Goal: Use online tool/utility: Utilize a website feature to perform a specific function

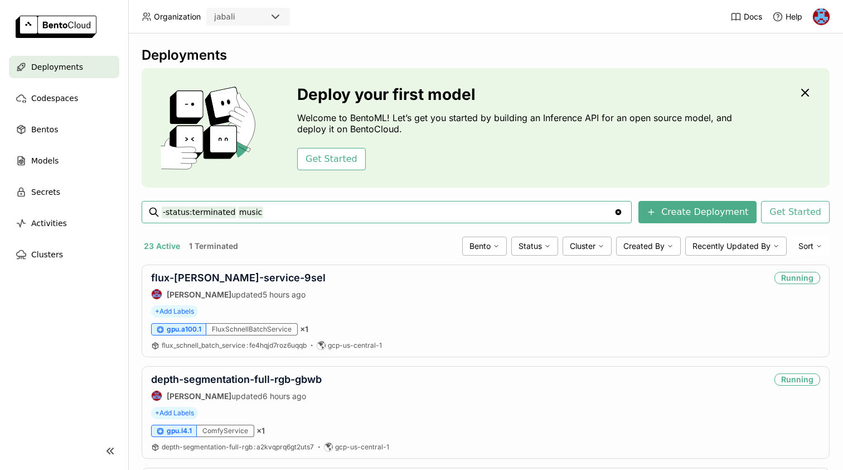
type input "-status:terminated music"
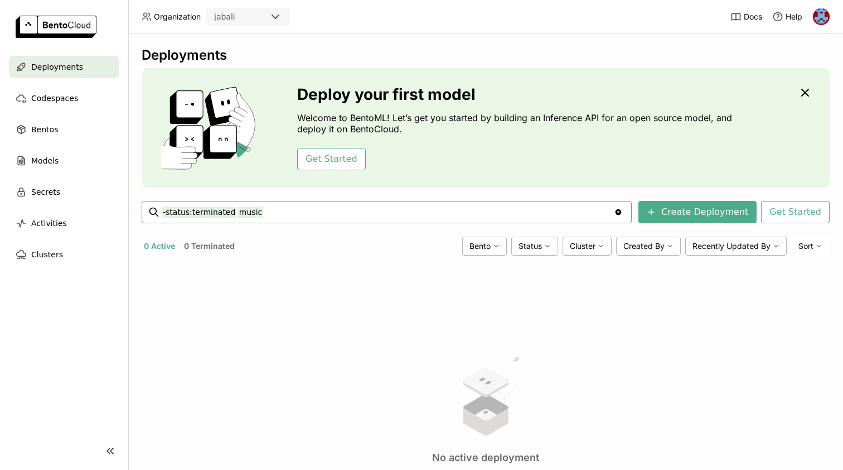
click at [203, 212] on input "-status:terminated music" at bounding box center [388, 212] width 452 height 18
type input "music"
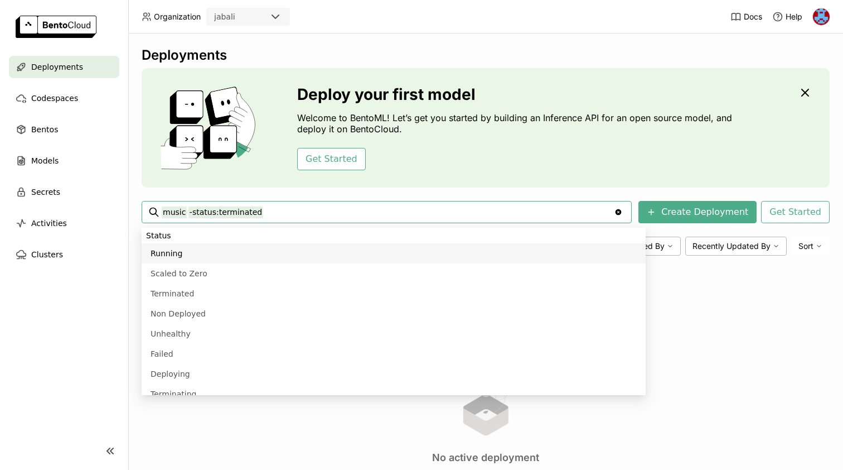
type input "music -status:terminated"
click at [192, 181] on div "Deploy your first model Welcome to BentoML! Let’s get you started by building a…" at bounding box center [486, 127] width 688 height 119
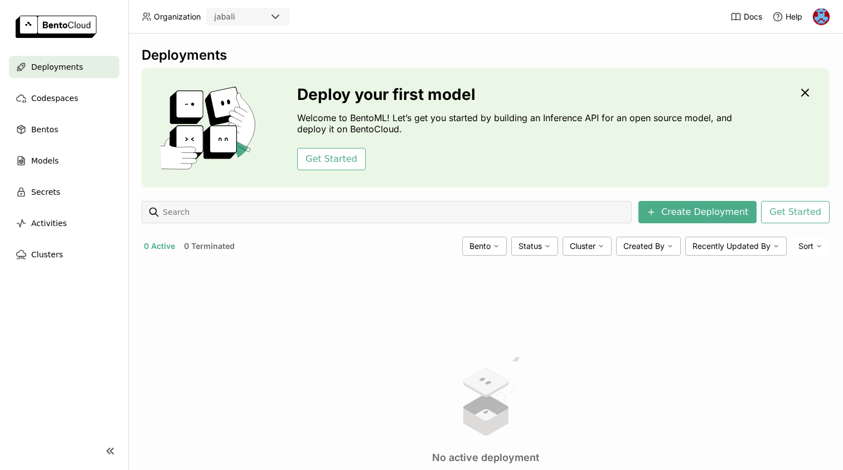
click at [60, 70] on span "Deployments" at bounding box center [57, 66] width 52 height 13
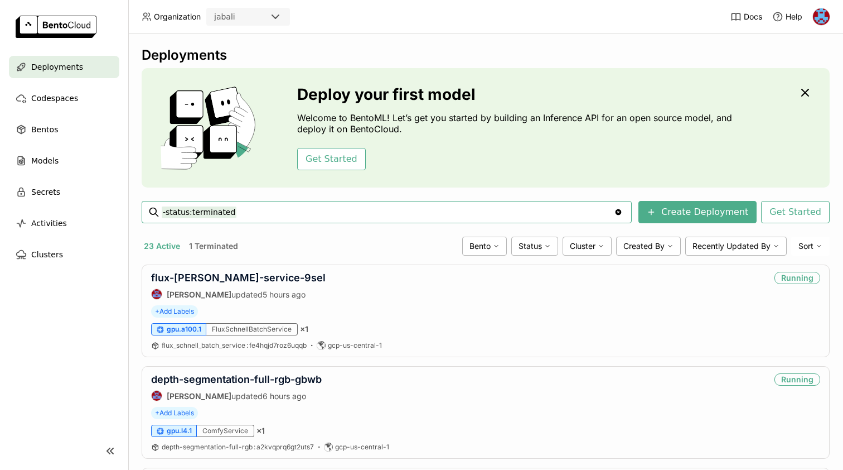
click at [167, 214] on input "-status:terminated" at bounding box center [388, 212] width 452 height 18
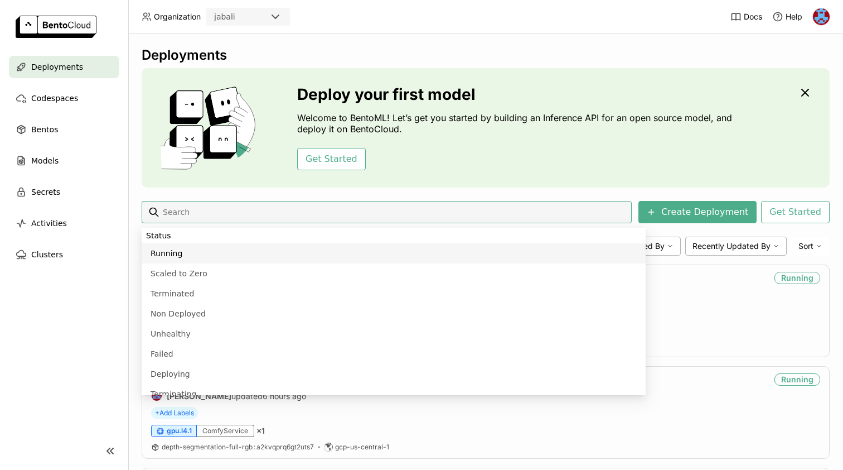
type input "status:running"
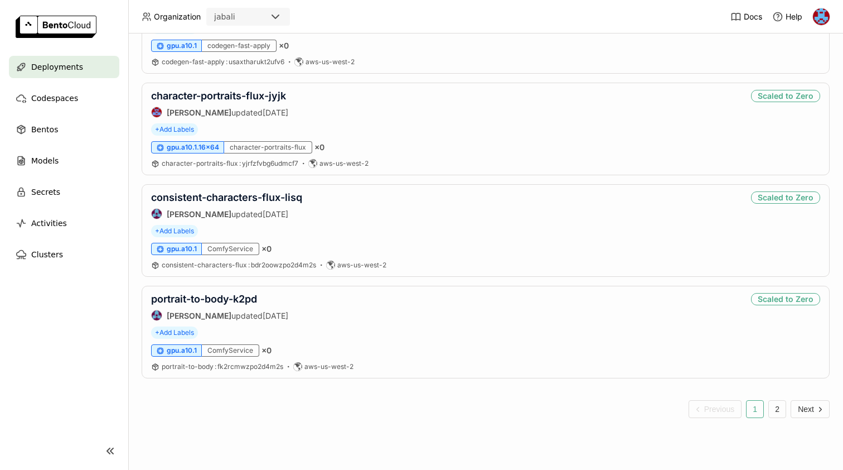
scroll to position [1907, 0]
click at [814, 409] on span "Next" at bounding box center [806, 408] width 16 height 9
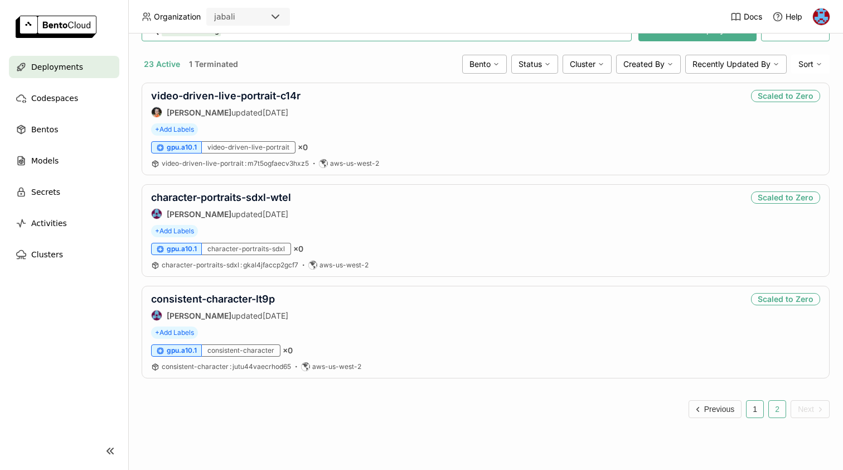
scroll to position [182, 0]
click at [753, 409] on button "1" at bounding box center [755, 409] width 18 height 18
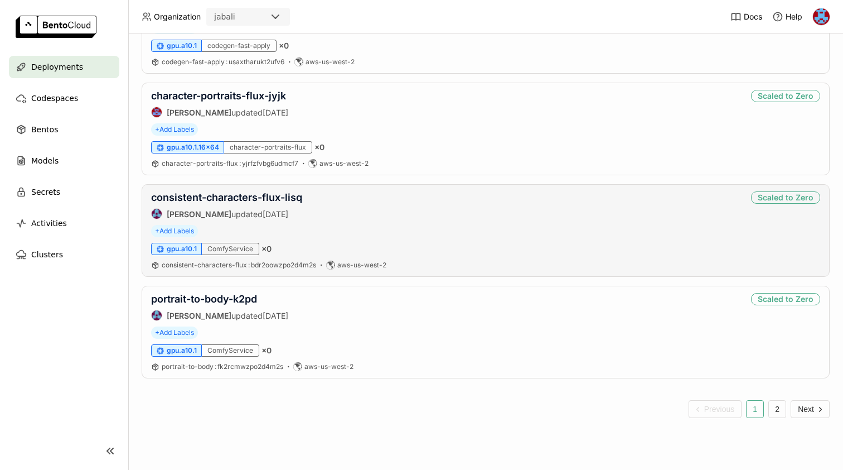
scroll to position [1907, 0]
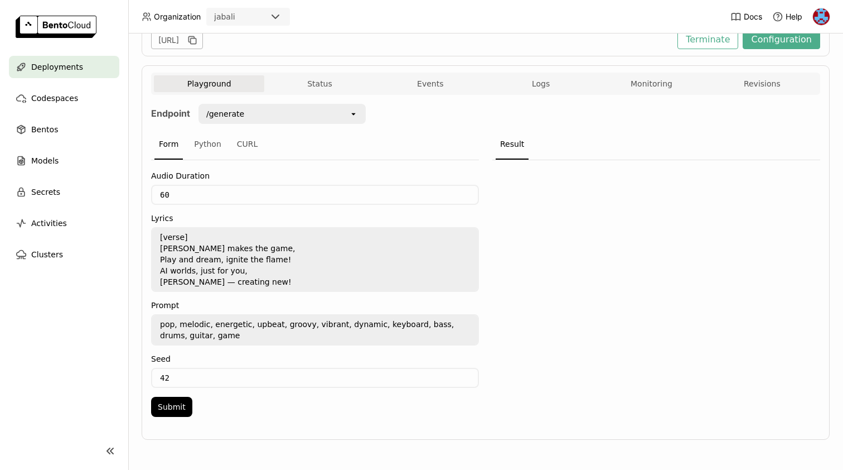
scroll to position [169, 0]
click at [201, 251] on textarea "[verse] Jabali makes the game, Play and dream, ignite the flame! AI worlds, jus…" at bounding box center [315, 259] width 326 height 62
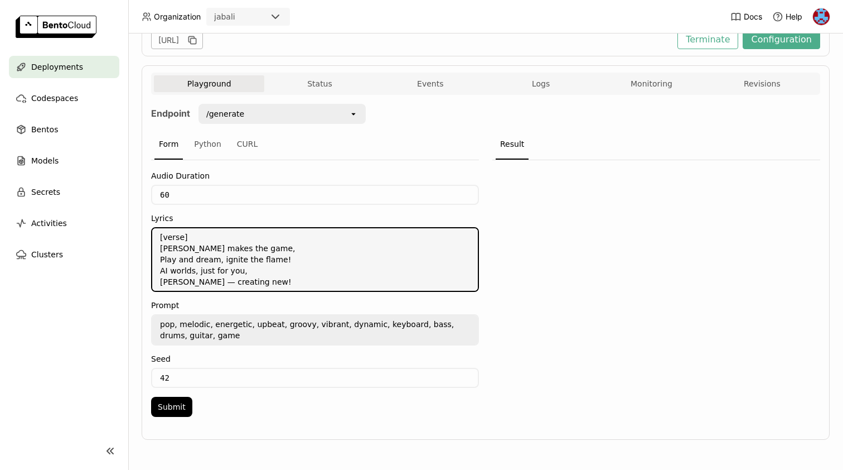
paste textarea "Spooky, scary skeletons Send shivers down your spine Shrieking skulls will shoc…"
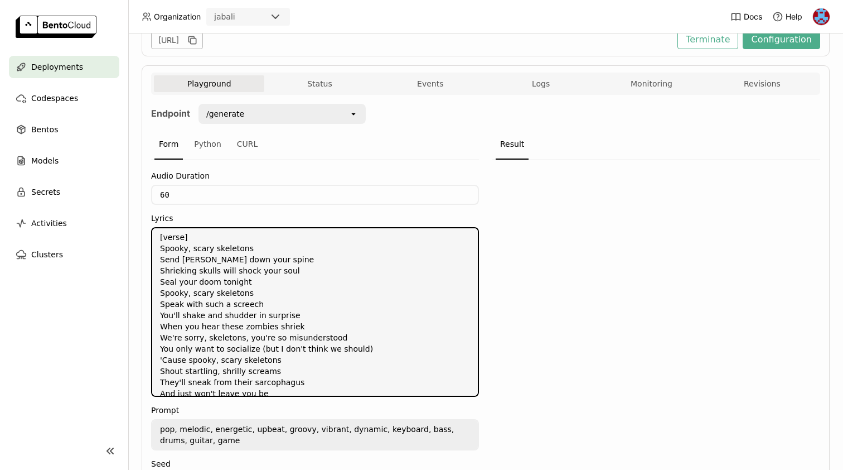
scroll to position [0, 0]
type textarea "[verse] Spooky, scary skeletons Send shivers down your spine Shrieking skulls w…"
click at [215, 434] on textarea "pop, melodic, energetic, upbeat, groovy, vibrant, dynamic, keyboard, bass, drum…" at bounding box center [315, 434] width 326 height 29
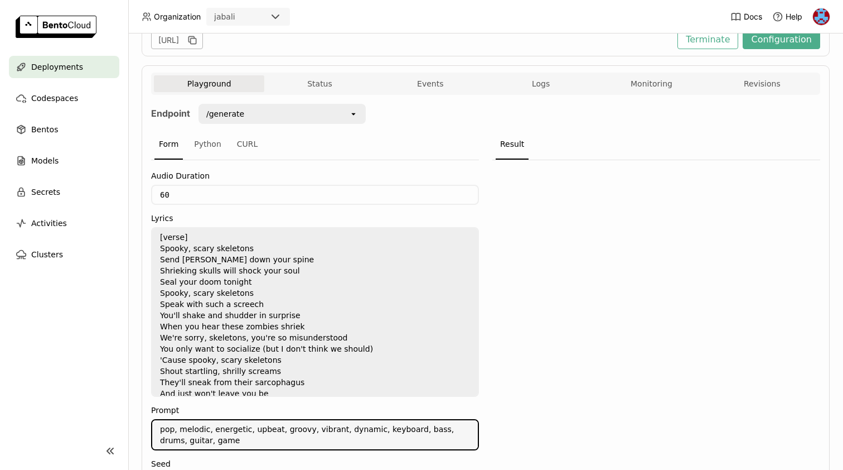
click at [215, 434] on textarea "pop, melodic, energetic, upbeat, groovy, vibrant, dynamic, keyboard, bass, drum…" at bounding box center [315, 434] width 326 height 29
paste textarea "spooky, upbeat, halloween themed, novelty, funny, light-hearted, scary, boo"
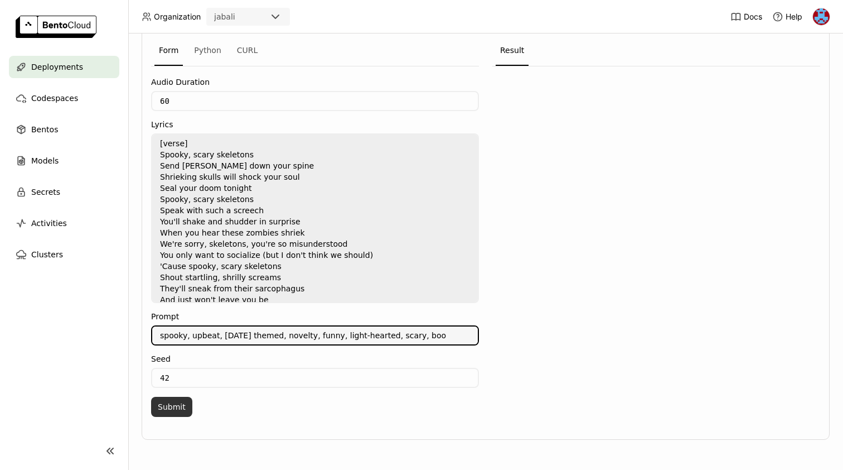
scroll to position [263, 0]
type textarea "spooky, upbeat, halloween themed, novelty, funny, light-hearted, scary, boo"
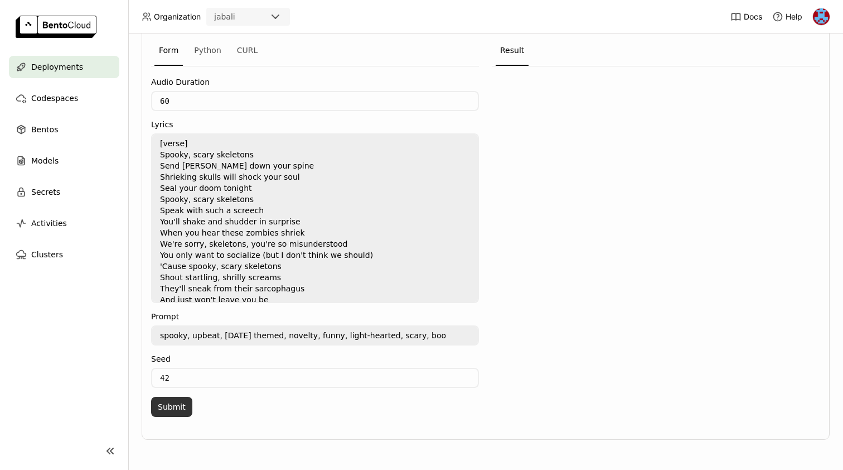
click at [168, 411] on button "Submit" at bounding box center [171, 406] width 41 height 20
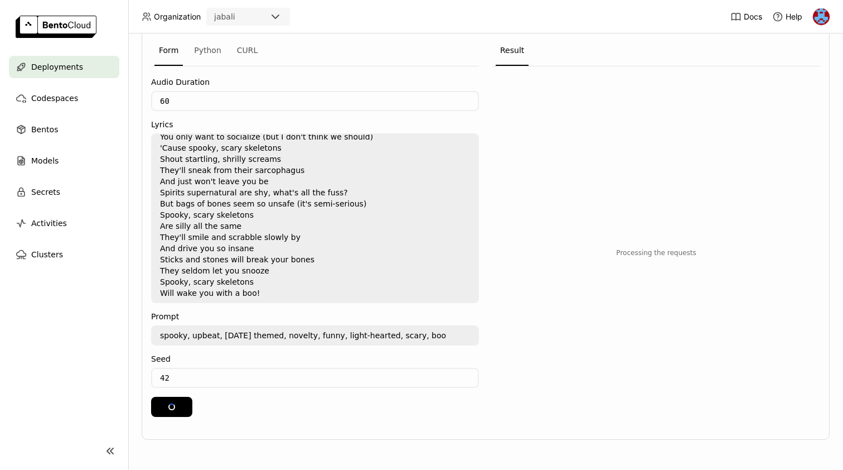
scroll to position [118, 0]
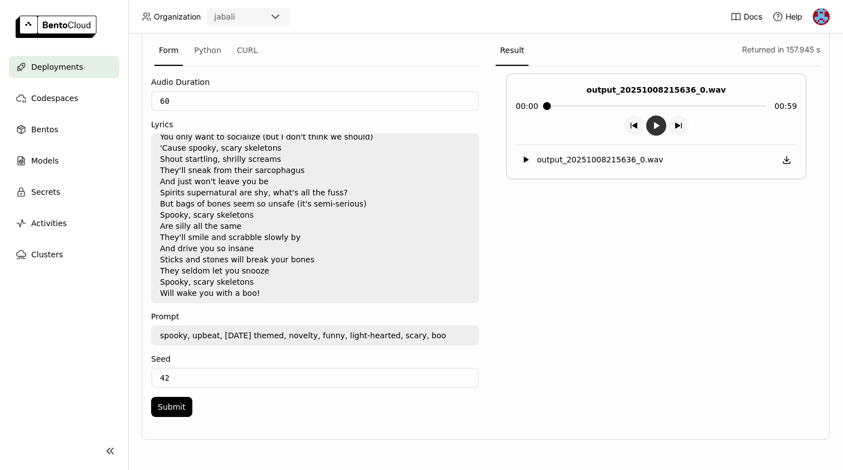
click at [657, 123] on icon "button group" at bounding box center [656, 125] width 9 height 9
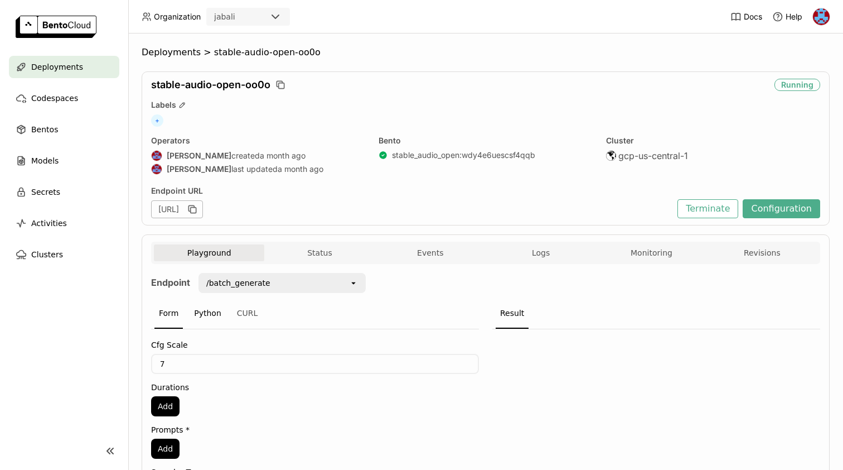
click at [209, 318] on div "Python" at bounding box center [208, 313] width 36 height 30
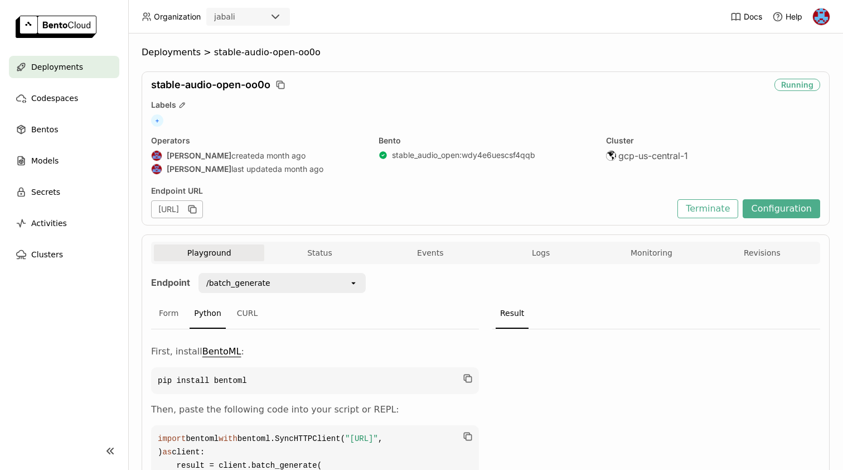
click at [151, 312] on div "Form Python CURL" at bounding box center [315, 313] width 328 height 31
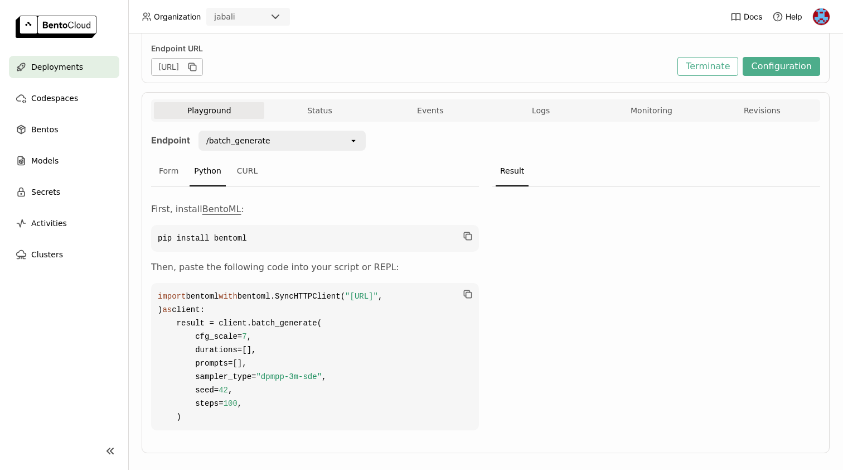
scroll to position [143, 0]
click at [171, 172] on div "Form" at bounding box center [168, 171] width 28 height 30
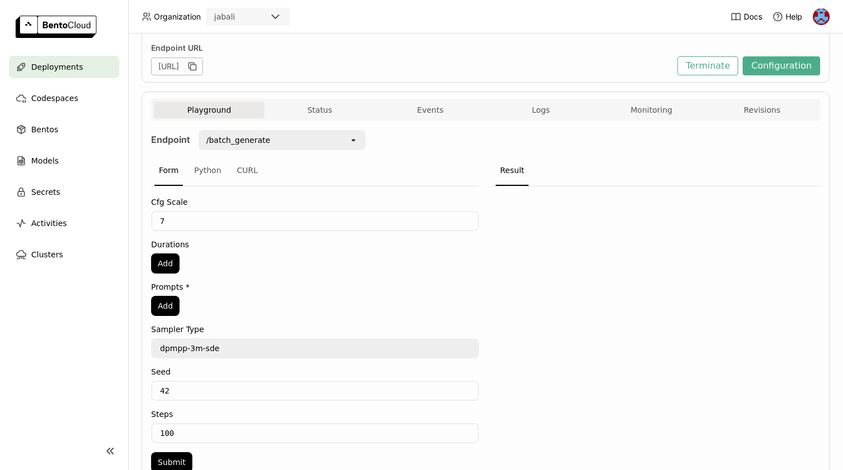
click at [263, 161] on div "Form Python CURL" at bounding box center [315, 171] width 328 height 31
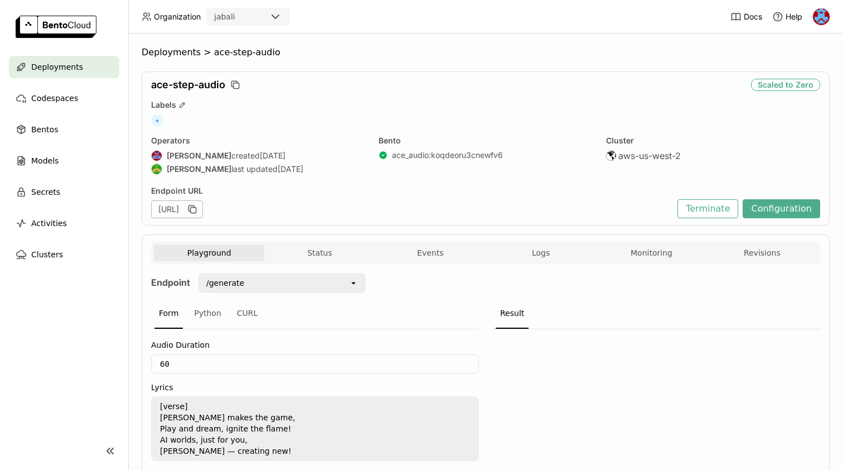
scroll to position [1, 1]
click at [171, 414] on textarea "[verse] Jabali makes the game, Play and dream, ignite the flame! AI worlds, jus…" at bounding box center [315, 428] width 326 height 62
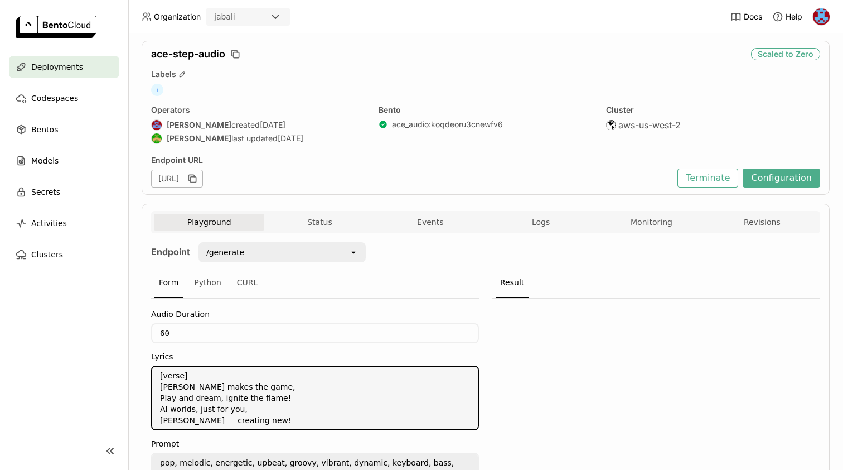
scroll to position [45, 0]
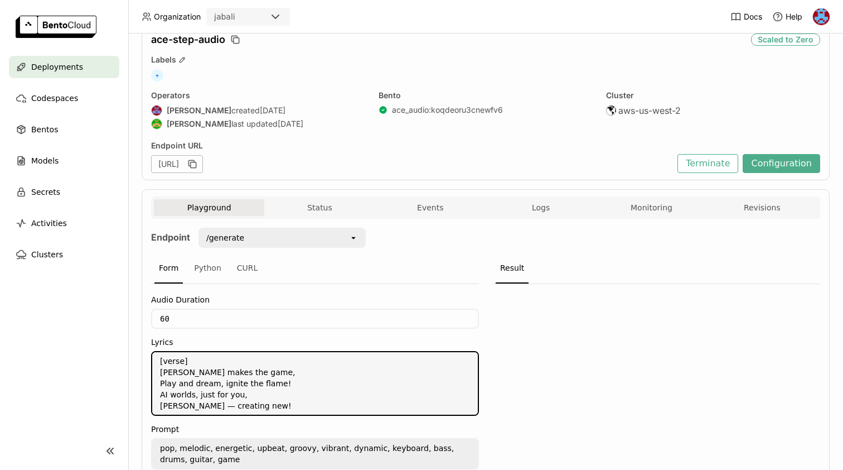
paste textarea "Spooky, scary skeletons Send shivers down your spine Shrieking skulls will shoc…"
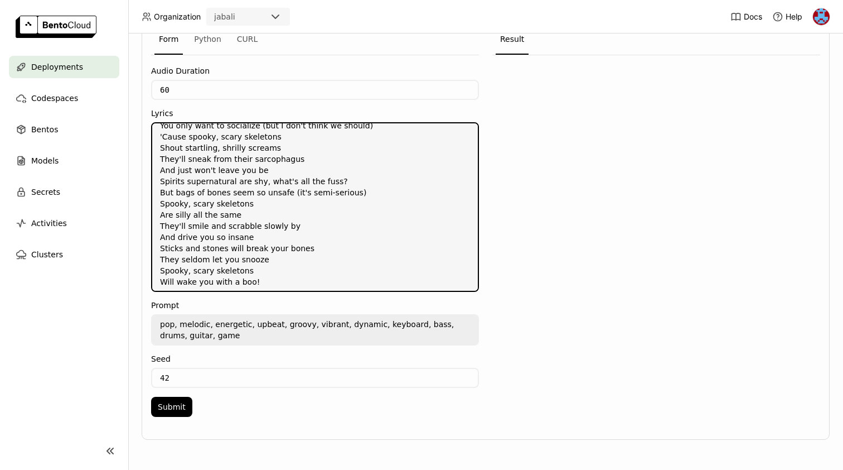
type textarea "[verse] Spooky, scary skeletons Send shivers down your spine Shrieking skulls w…"
click at [217, 332] on textarea "pop, melodic, energetic, upbeat, groovy, vibrant, dynamic, keyboard, bass, drum…" at bounding box center [315, 329] width 326 height 29
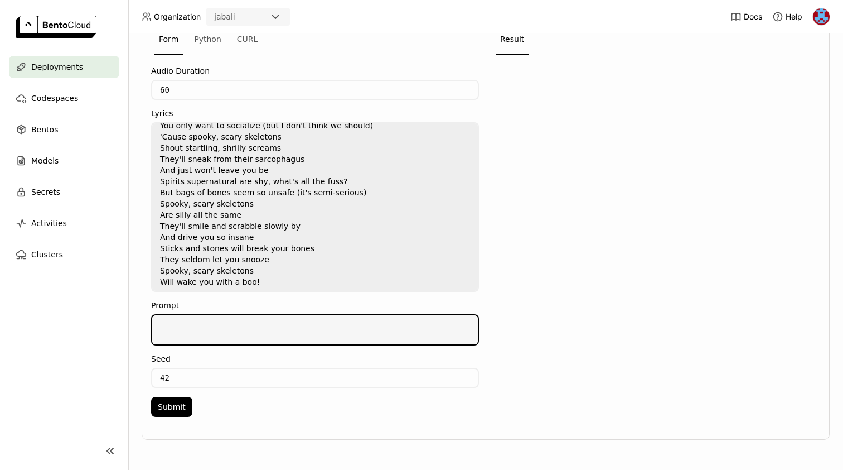
scroll to position [263, 0]
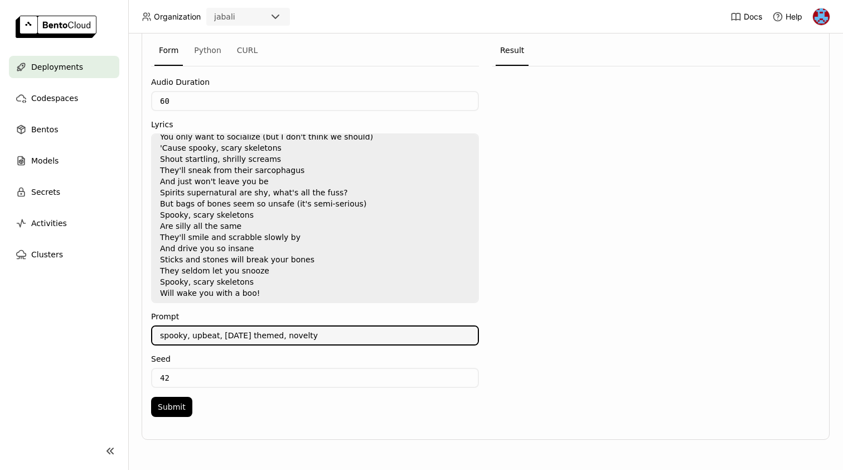
click at [327, 334] on textarea "spooky, upbeat, halloween themed, novelty" at bounding box center [315, 335] width 326 height 18
type textarea "spooky, upbeat, halloween themed, novelty, funny, light-hearted, scary, boo"
click at [182, 106] on input "60" at bounding box center [315, 101] width 326 height 18
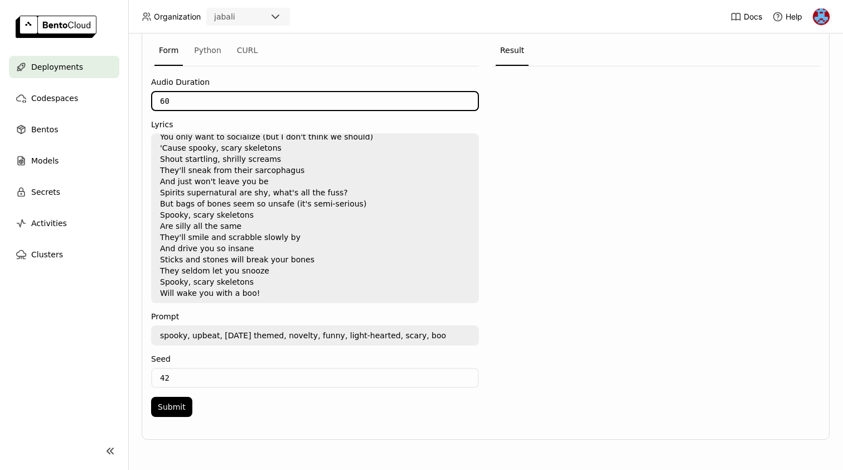
click at [182, 106] on input "60" at bounding box center [315, 101] width 326 height 18
type input "90"
click at [180, 407] on button "Submit" at bounding box center [171, 406] width 41 height 20
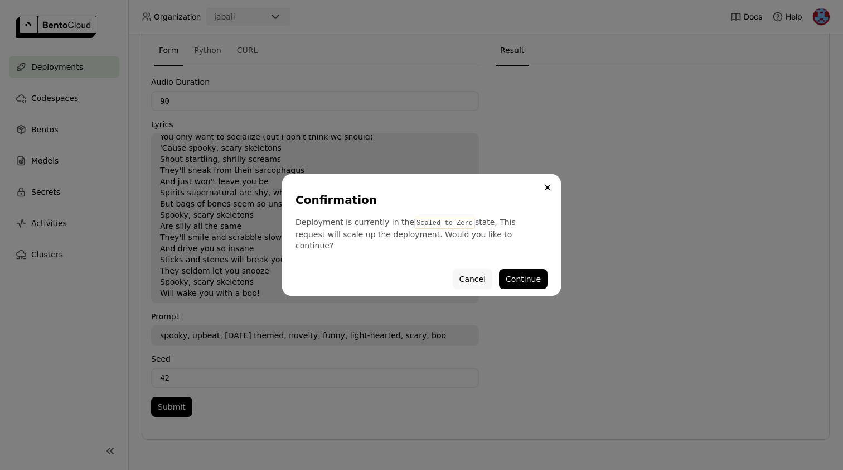
click at [472, 274] on button "Cancel" at bounding box center [473, 279] width 40 height 20
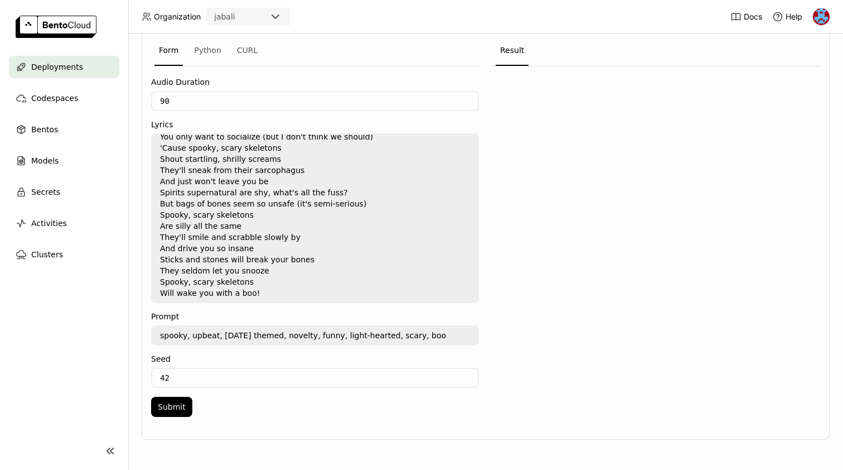
click at [186, 104] on input "90" at bounding box center [315, 101] width 326 height 18
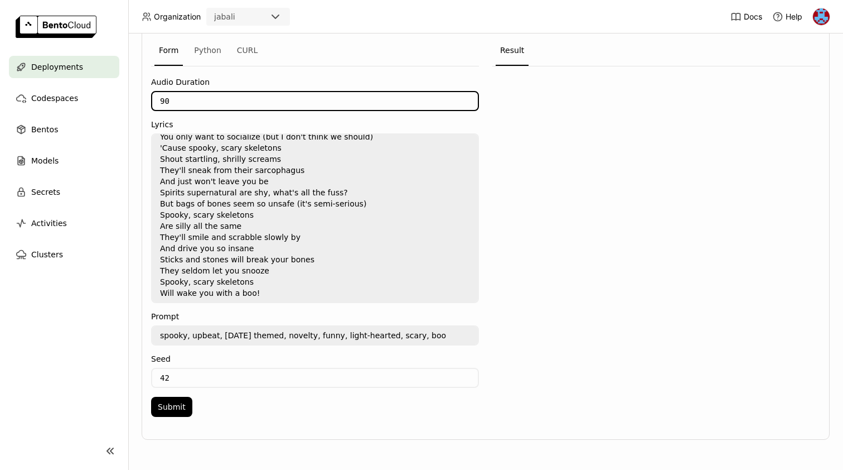
click at [186, 104] on input "90" at bounding box center [315, 101] width 326 height 18
click at [260, 182] on textarea "[verse] Spooky, scary skeletons Send shivers down your spine Shrieking skulls w…" at bounding box center [315, 217] width 326 height 167
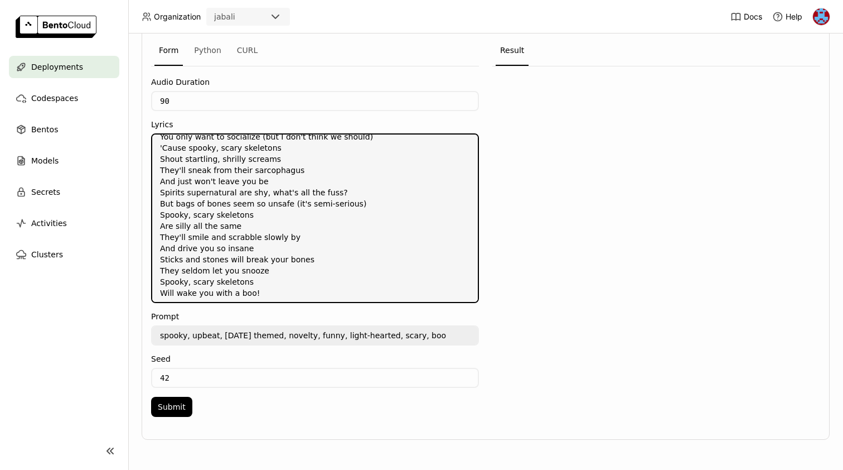
click at [224, 332] on textarea "spooky, upbeat, halloween themed, novelty, funny, light-hearted, scary, boo" at bounding box center [315, 335] width 326 height 18
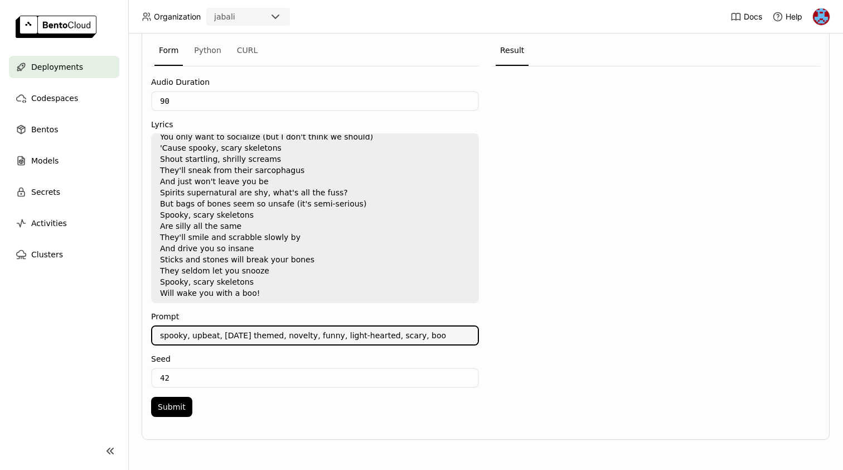
click at [224, 332] on textarea "spooky, upbeat, halloween themed, novelty, funny, light-hearted, scary, boo" at bounding box center [315, 335] width 326 height 18
